Goal: Communication & Community: Answer question/provide support

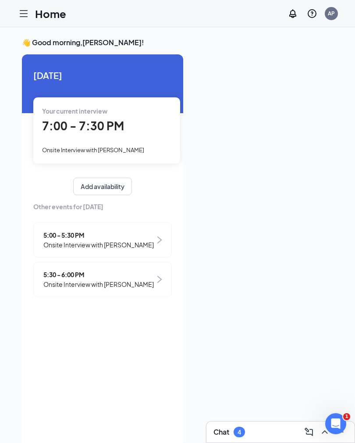
click at [38, 16] on h1 "Home" at bounding box center [50, 13] width 31 height 15
click at [26, 16] on icon "Hamburger" at bounding box center [23, 14] width 7 height 6
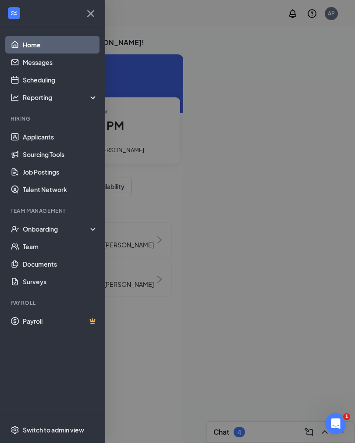
click at [23, 228] on div "Onboarding" at bounding box center [57, 229] width 68 height 9
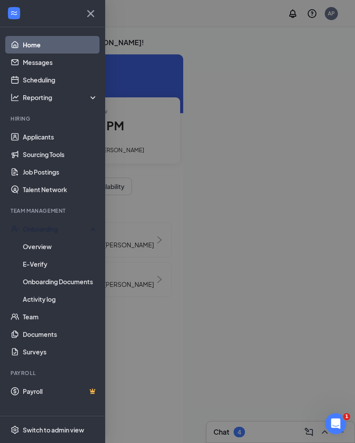
click at [23, 250] on link "Overview" at bounding box center [60, 247] width 75 height 18
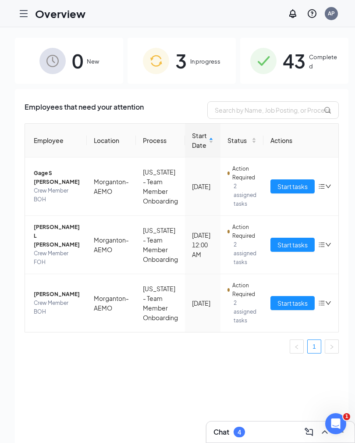
click at [288, 252] on button "Start tasks" at bounding box center [293, 245] width 44 height 14
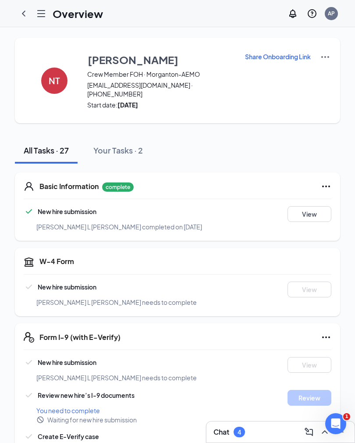
click at [186, 390] on div "Review new hire’s I-9 documents" at bounding box center [152, 395] width 257 height 11
click at [322, 56] on img at bounding box center [325, 57] width 11 height 11
click at [289, 55] on p "Share Onboarding Link" at bounding box center [278, 56] width 66 height 9
type textarea "Hi [PERSON_NAME], This is a gentle reminder to complete your onboarding before …"
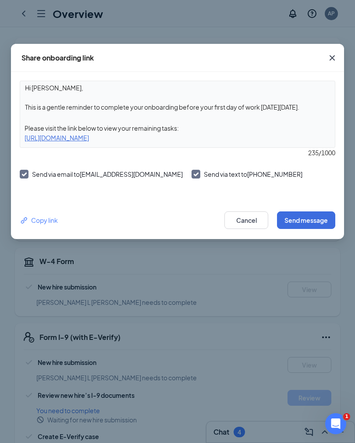
click at [316, 220] on button "Send message" at bounding box center [306, 220] width 58 height 18
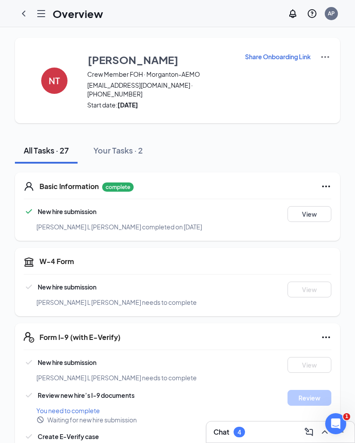
click at [320, 69] on div "Share Onboarding Link" at bounding box center [284, 80] width 78 height 57
click at [319, 69] on div "Share Onboarding Link" at bounding box center [284, 80] width 78 height 57
click at [320, 59] on img at bounding box center [325, 57] width 11 height 11
click at [250, 99] on div "Share Onboarding Link" at bounding box center [284, 80] width 78 height 57
click at [274, 57] on p "Share Onboarding Link" at bounding box center [278, 56] width 66 height 9
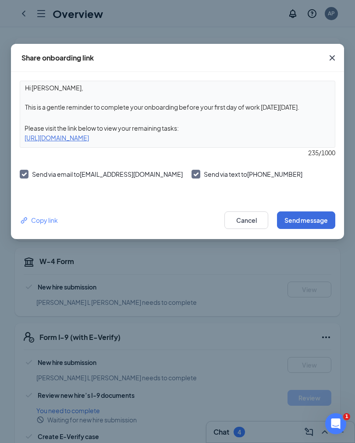
click at [322, 220] on button "Send message" at bounding box center [306, 220] width 58 height 18
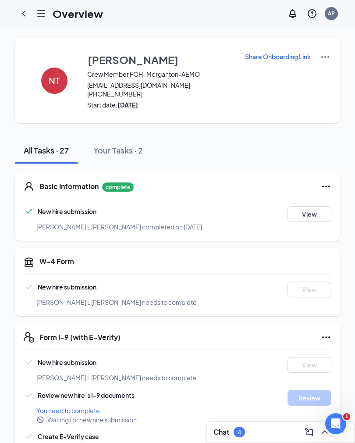
click at [250, 429] on div "Chat 4" at bounding box center [281, 432] width 134 height 14
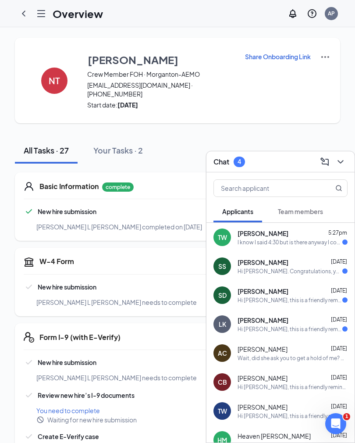
click at [292, 239] on div "I know I said 4:30 but is there anyway I could come in at 4:00" at bounding box center [290, 242] width 105 height 7
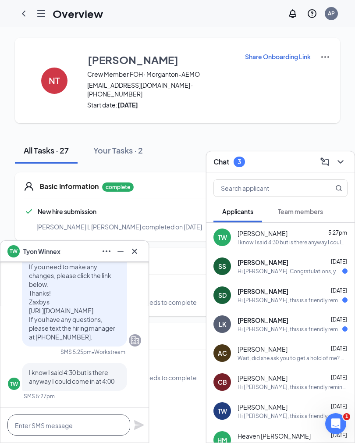
click at [52, 417] on textarea at bounding box center [68, 425] width 123 height 21
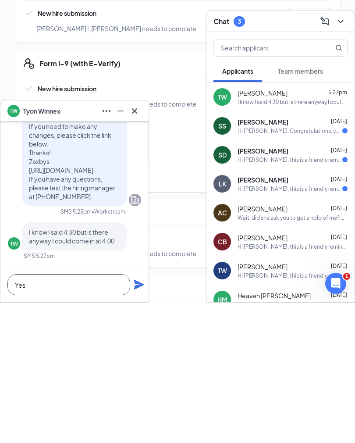
type textarea "Yes"
click at [139, 420] on icon "Plane" at bounding box center [139, 425] width 10 height 10
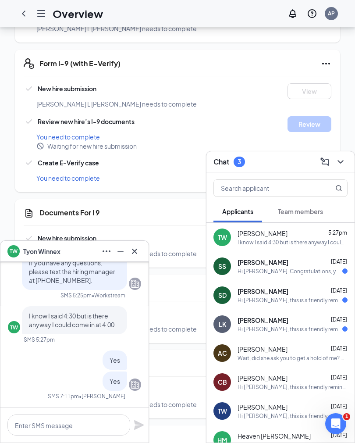
click at [283, 356] on div "Wait, did she ask you to get a hold of me? Why didn't she contact me?" at bounding box center [293, 357] width 110 height 7
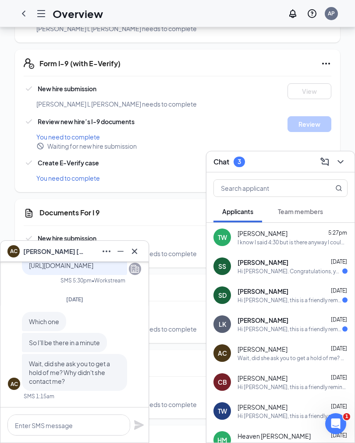
click at [133, 242] on div "AC [PERSON_NAME]" at bounding box center [74, 251] width 148 height 21
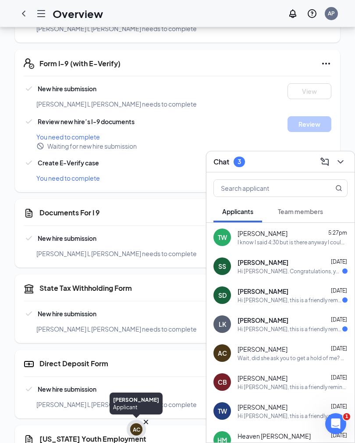
click at [146, 422] on icon "Cross" at bounding box center [146, 422] width 4 height 4
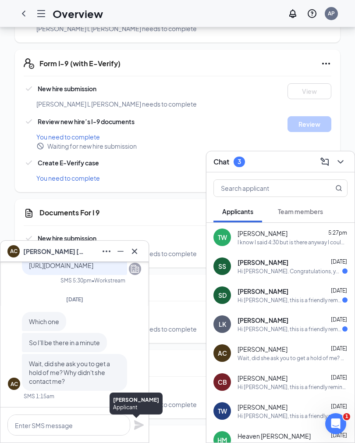
click at [140, 253] on button at bounding box center [135, 251] width 14 height 14
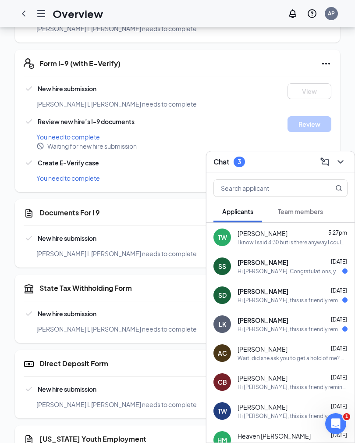
click at [340, 165] on icon "ChevronDown" at bounding box center [341, 162] width 11 height 11
